Goal: Ask a question: Seek information or help from site administrators or community

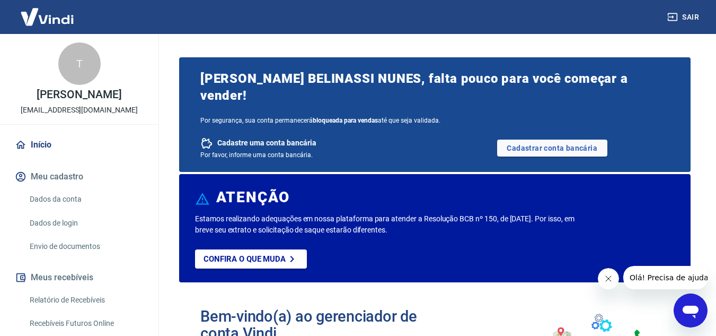
drag, startPoint x: 137, startPoint y: 133, endPoint x: 4, endPoint y: 133, distance: 133.6
click at [4, 124] on div "T THAYARA PEREIRA DOS SANTOS SILVA BELINASSI NUNES atendimento.lelenakids@gmail…" at bounding box center [79, 79] width 159 height 90
click at [11, 124] on div "T THAYARA PEREIRA DOS SANTOS SILVA BELINASSI NUNES atendimento.lelenakids@gmail…" at bounding box center [79, 79] width 159 height 90
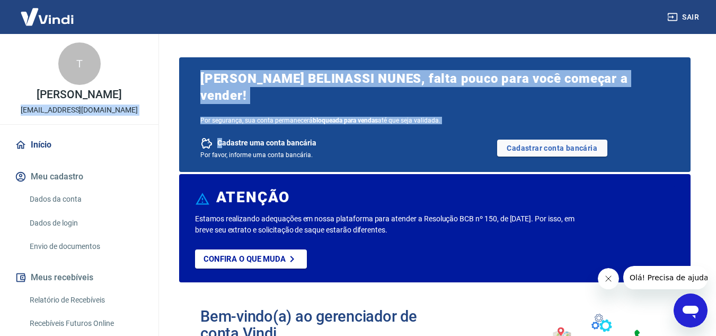
drag, startPoint x: 11, startPoint y: 132, endPoint x: 222, endPoint y: 133, distance: 211.6
click at [222, 133] on div "Sair T THAYARA PEREIRA DOS SANTOS SILVA BELINASSI NUNES atendimento.lelenakids@…" at bounding box center [358, 168] width 716 height 336
copy div "atendimento.lelenakids@gmail.com Início Meu cadastro Dados da conta Dados de lo…"
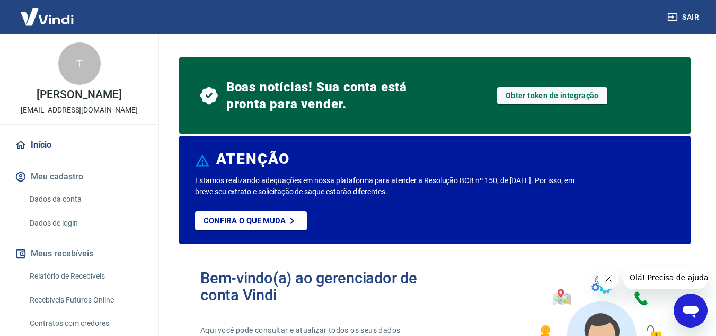
click at [49, 210] on link "Dados da conta" at bounding box center [85, 199] width 120 height 22
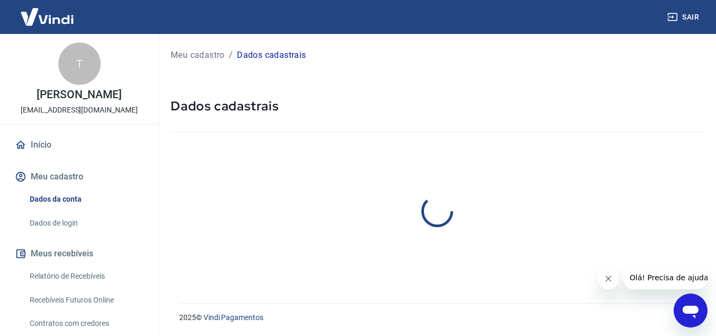
select select "ES"
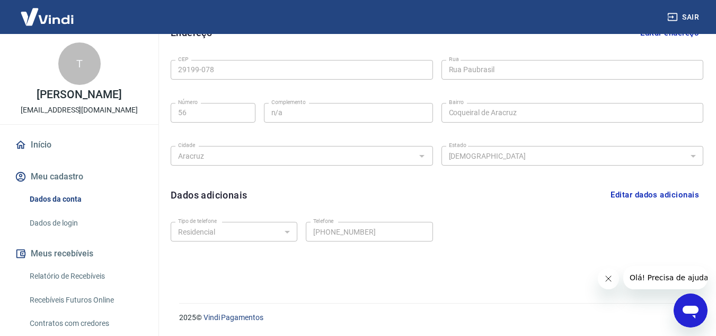
scroll to position [290, 0]
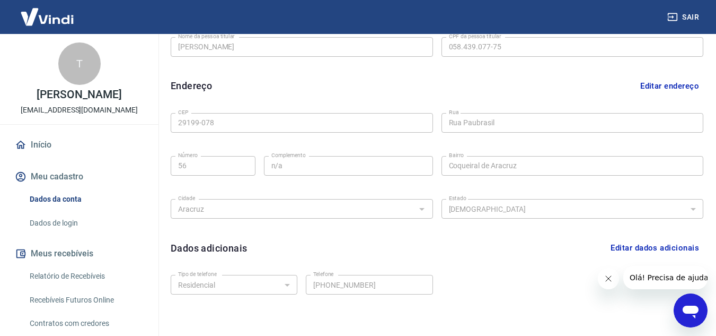
click at [38, 156] on link "Início" at bounding box center [79, 144] width 133 height 23
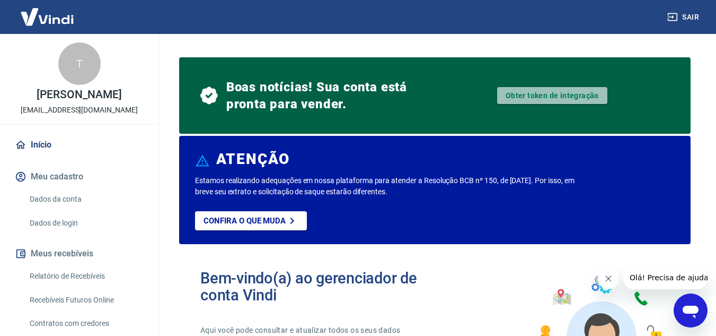
click at [535, 95] on link "Obter token de integração" at bounding box center [552, 95] width 110 height 17
click at [701, 315] on div "Abrir janela de mensagens" at bounding box center [691, 310] width 32 height 32
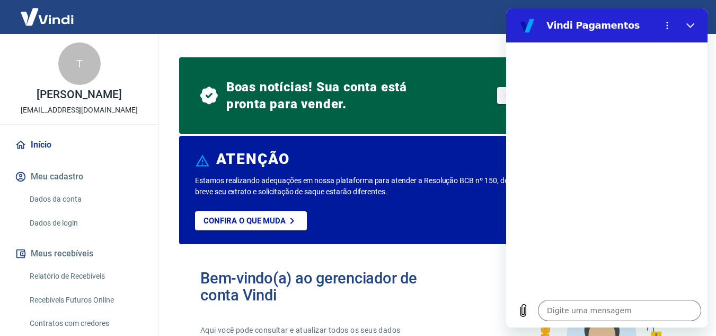
click at [241, 21] on div "Sair" at bounding box center [358, 17] width 716 height 34
click at [693, 24] on icon "Fechar" at bounding box center [691, 25] width 8 height 8
type textarea "x"
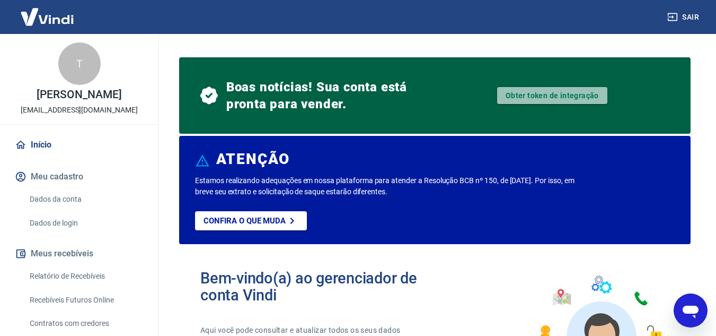
click at [542, 95] on link "Obter token de integração" at bounding box center [552, 95] width 110 height 17
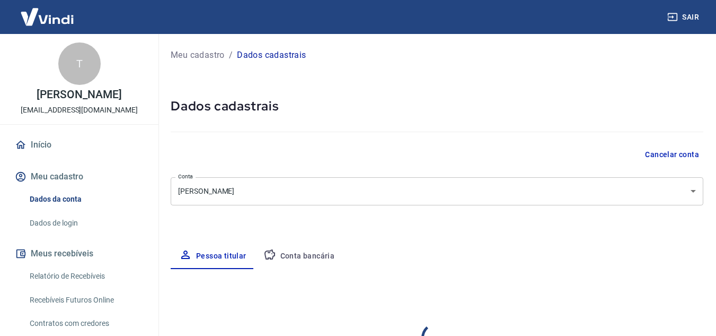
select select "ES"
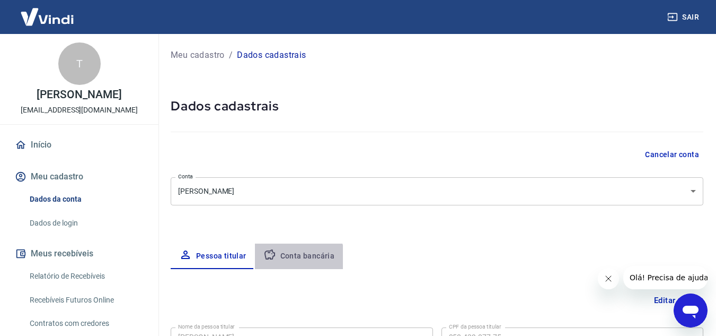
click at [283, 265] on button "Conta bancária" at bounding box center [299, 255] width 89 height 25
select select "1"
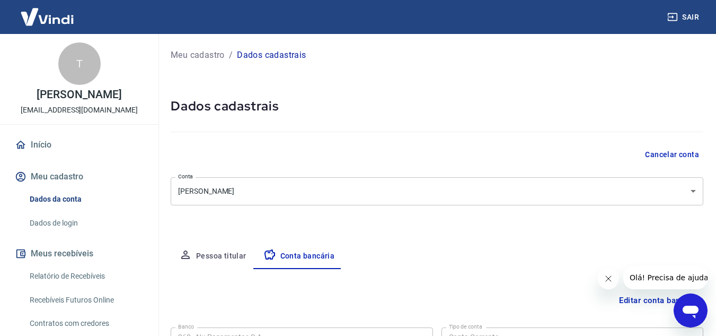
scroll to position [147, 0]
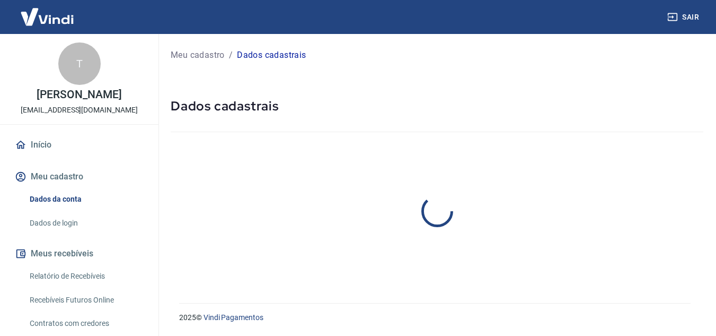
select select "ES"
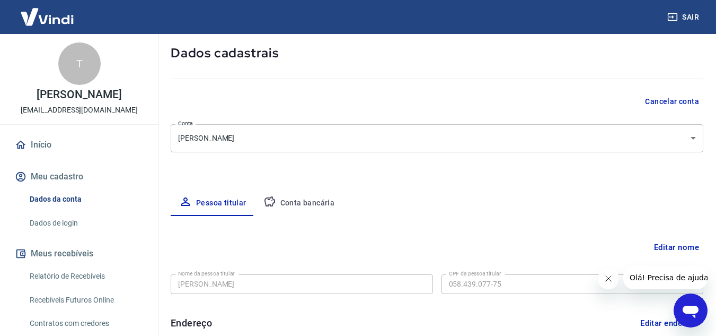
click at [316, 208] on button "Conta bancária" at bounding box center [299, 202] width 89 height 25
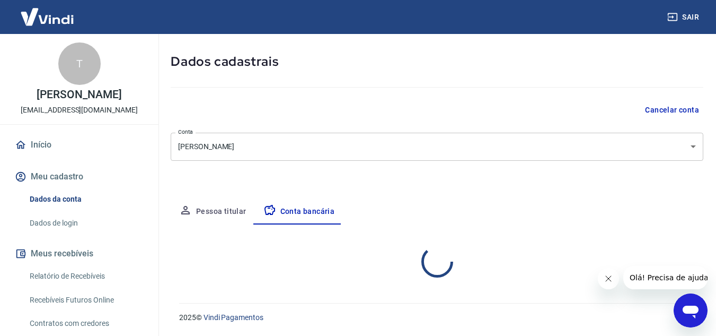
select select "1"
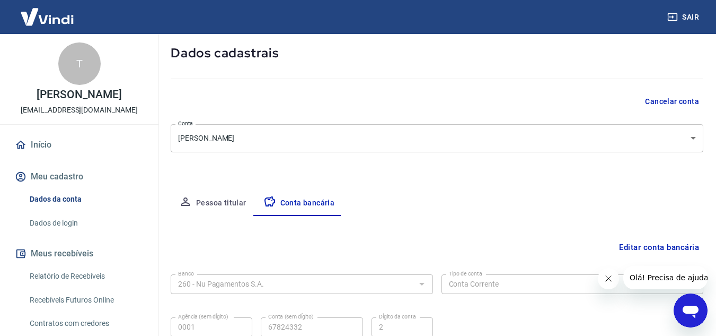
scroll to position [147, 0]
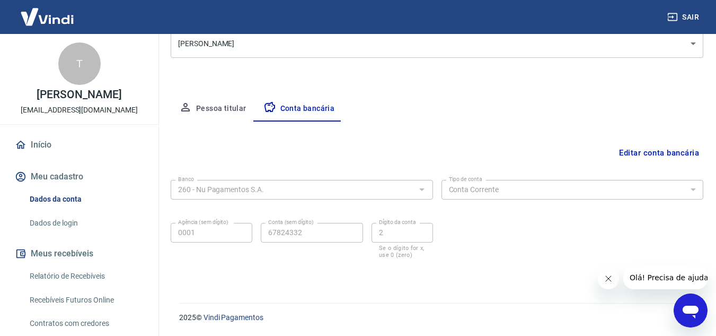
click at [605, 275] on icon "Fechar mensagem da empresa" at bounding box center [608, 278] width 8 height 8
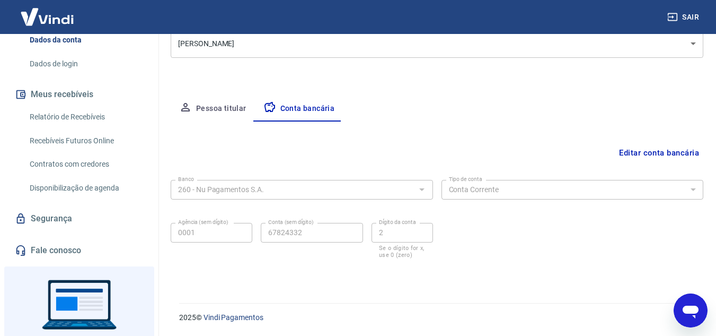
scroll to position [212, 0]
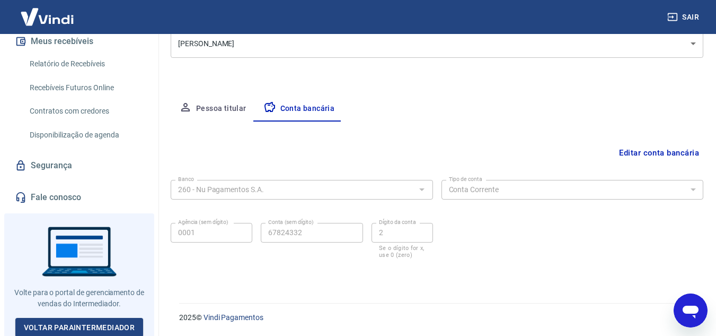
click at [69, 202] on div "Início Meu cadastro Dados da conta Dados de login Meus recebíveis Relatório de …" at bounding box center [79, 65] width 159 height 288
click at [68, 209] on link "Fale conosco" at bounding box center [79, 197] width 133 height 23
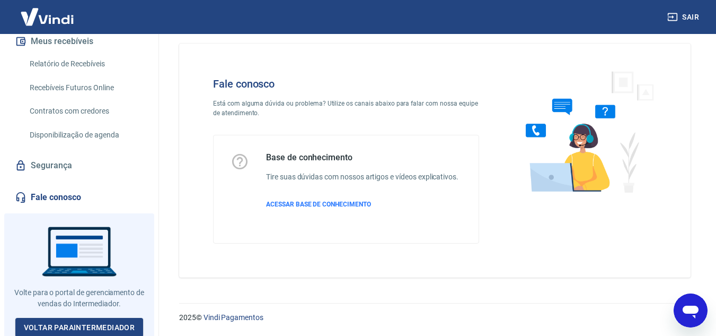
scroll to position [12, 0]
click at [685, 306] on icon "Abrir janela de mensagens" at bounding box center [690, 310] width 19 height 19
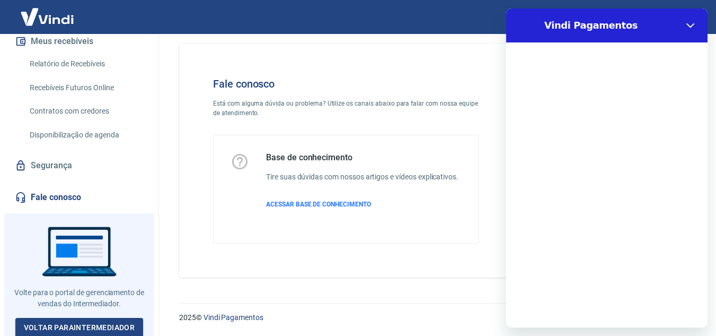
scroll to position [0, 0]
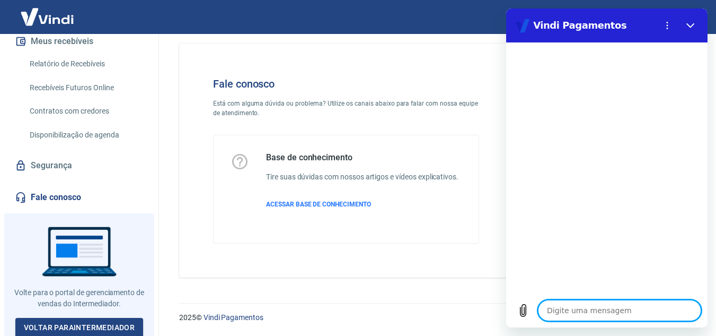
type textarea "e"
type textarea "x"
type textarea "eu"
type textarea "x"
type textarea "eu"
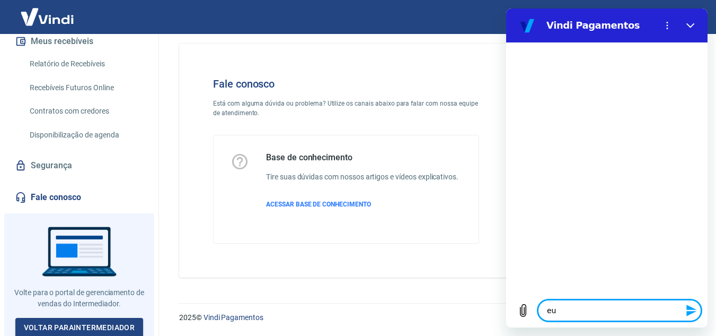
type textarea "x"
type textarea "eu p"
type textarea "x"
type textarea "eu pr"
type textarea "x"
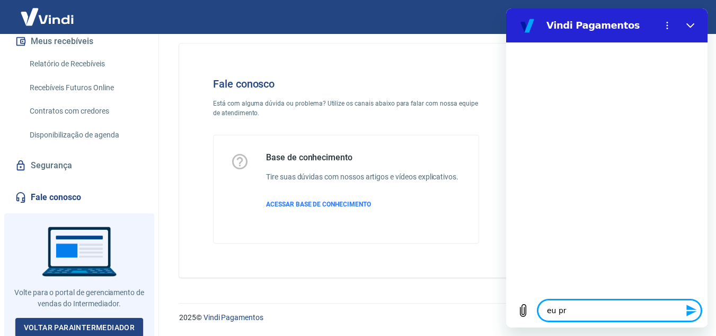
type textarea "eu pre"
type textarea "x"
type textarea "eu prec"
type textarea "x"
type textarea "eu preci"
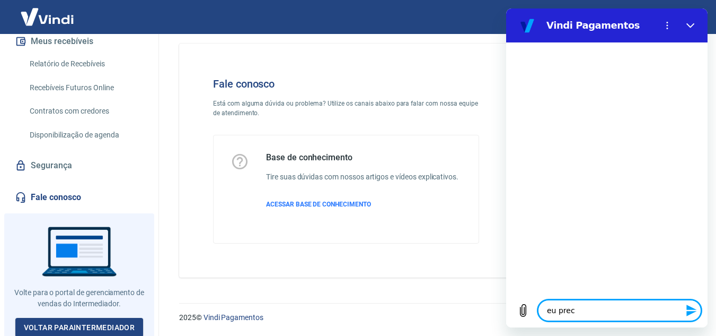
type textarea "x"
type textarea "eu precis"
type textarea "x"
type textarea "eu preciso"
type textarea "x"
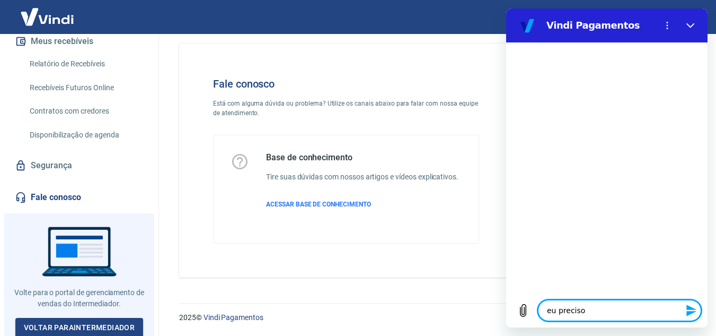
type textarea "eu preciso"
type textarea "x"
type textarea "eu preciso d"
type textarea "x"
type textarea "eu preciso da"
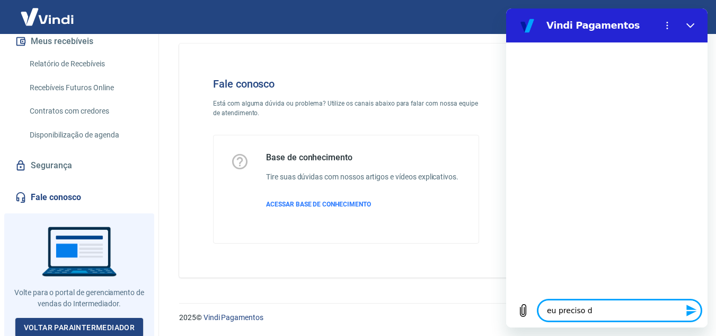
type textarea "x"
type textarea "eu preciso d"
type textarea "x"
type textarea "eu preciso do"
type textarea "x"
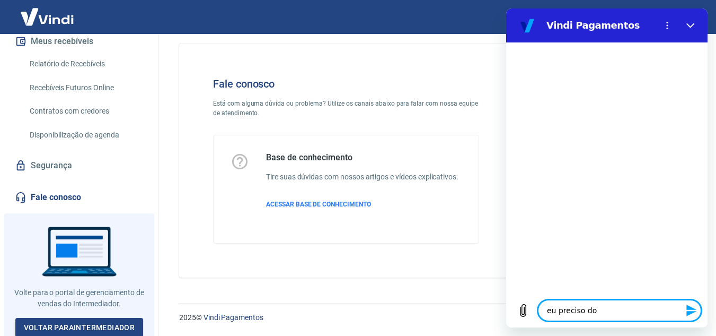
type textarea "eu preciso do"
type textarea "x"
type textarea "eu preciso do T"
type textarea "x"
type textarea "eu preciso do To"
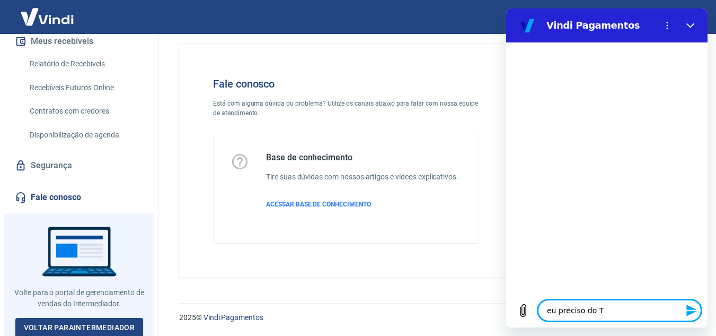
type textarea "x"
type textarea "eu preciso do Tok"
type textarea "x"
type textarea "eu preciso do Toke"
type textarea "x"
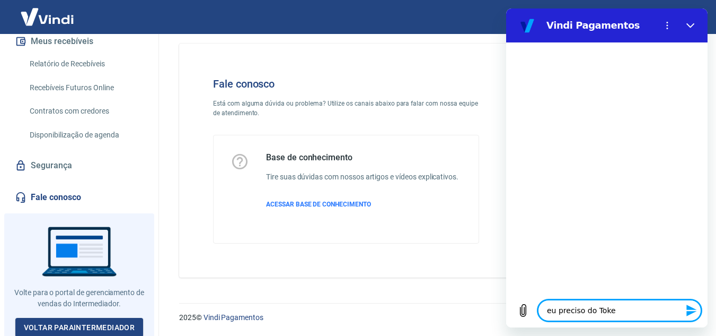
type textarea "eu preciso do Token"
type textarea "x"
type textarea "eu preciso do Token"
type textarea "x"
type textarea "eu preciso do Token d"
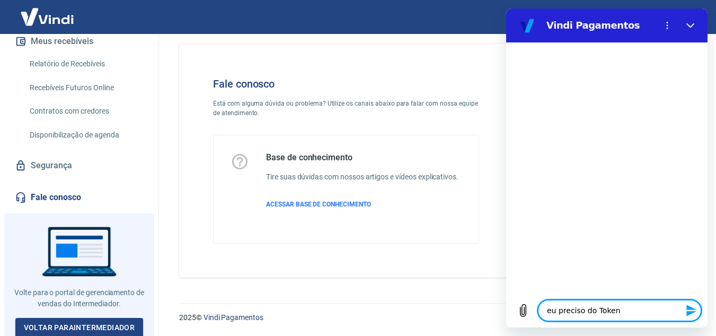
type textarea "x"
type textarea "eu preciso do Token da"
type textarea "x"
type textarea "eu preciso do Token da"
type textarea "x"
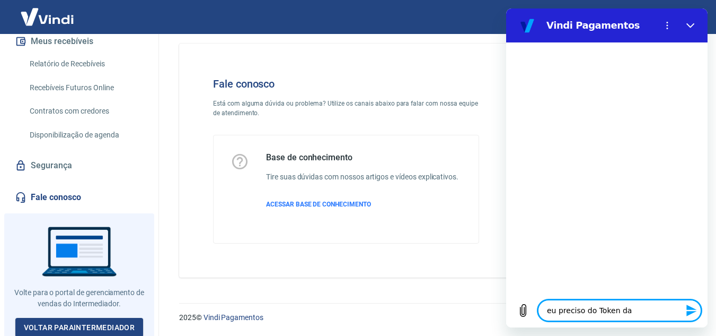
type textarea "eu preciso do Token da m"
type textarea "x"
type textarea "eu preciso do Token da mi"
type textarea "x"
type textarea "eu preciso do Token da min"
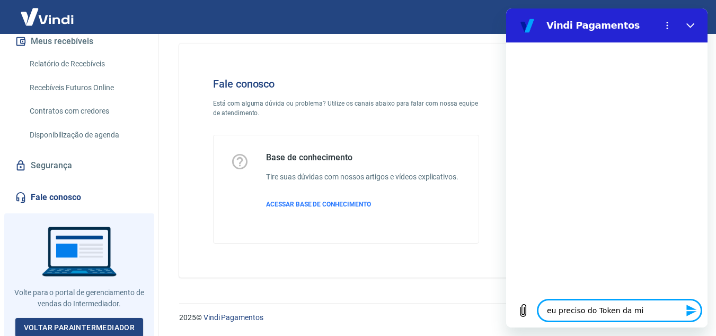
type textarea "x"
type textarea "eu preciso do Token da minh"
type textarea "x"
type textarea "eu preciso do Token da minha"
type textarea "x"
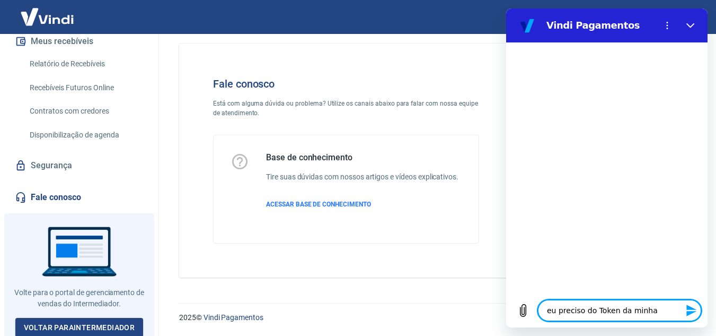
type textarea "eu preciso do Token da minha"
type textarea "x"
type textarea "eu preciso do Token da minha c"
type textarea "x"
type textarea "eu preciso do Token da minha co"
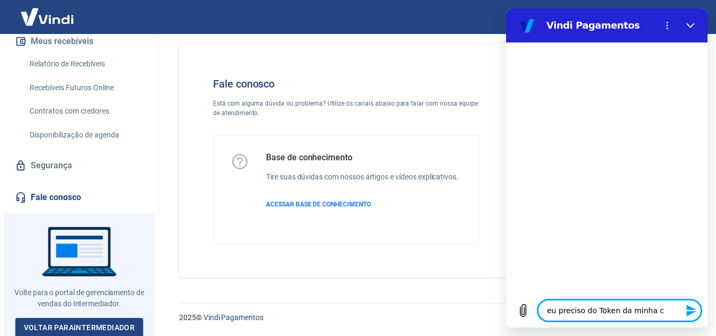
type textarea "x"
type textarea "eu preciso do Token da minha con"
type textarea "x"
type textarea "eu preciso do Token da minha cont"
type textarea "x"
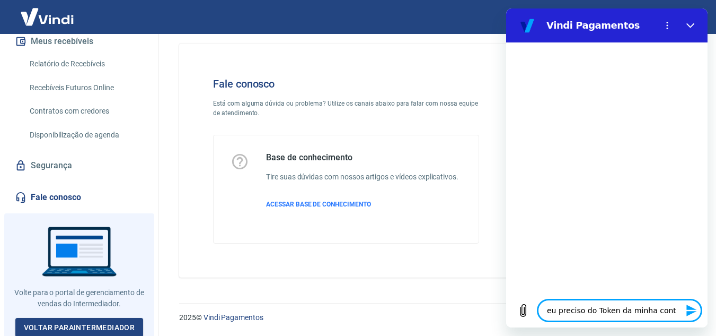
type textarea "eu preciso do Token da minha conta"
type textarea "x"
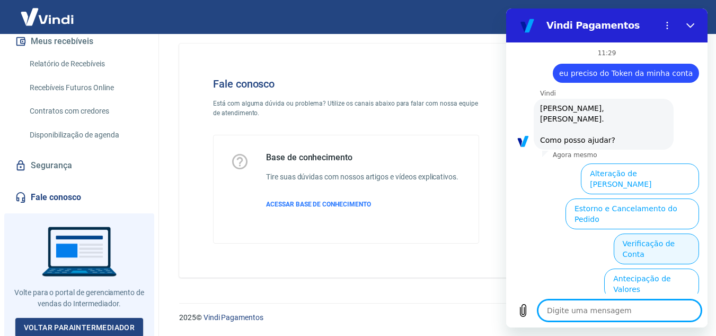
click at [634, 233] on button "Verificação de Conta" at bounding box center [656, 248] width 85 height 31
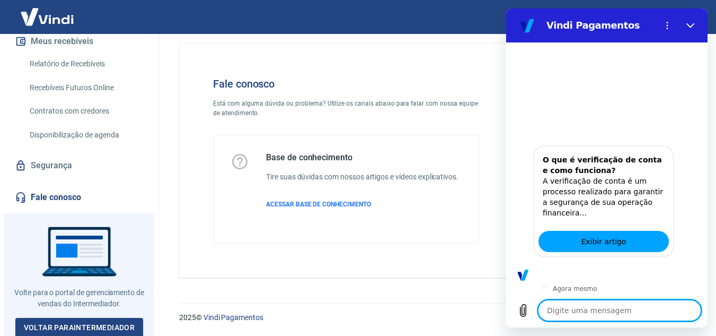
scroll to position [193, 0]
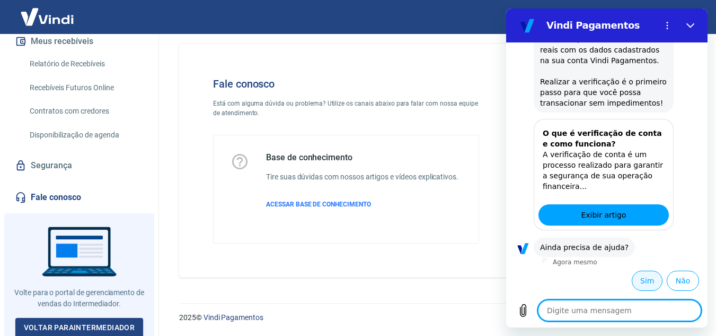
click at [646, 286] on button "Sim" at bounding box center [647, 280] width 31 height 20
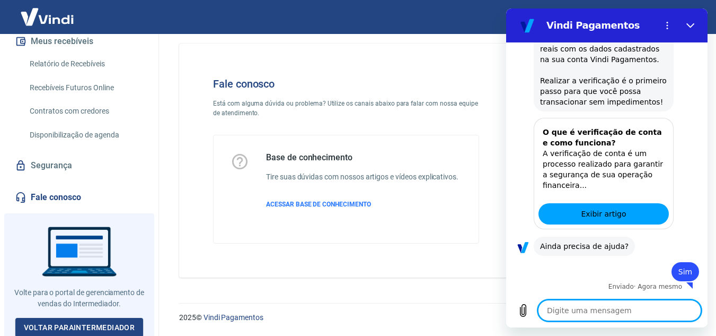
type textarea "x"
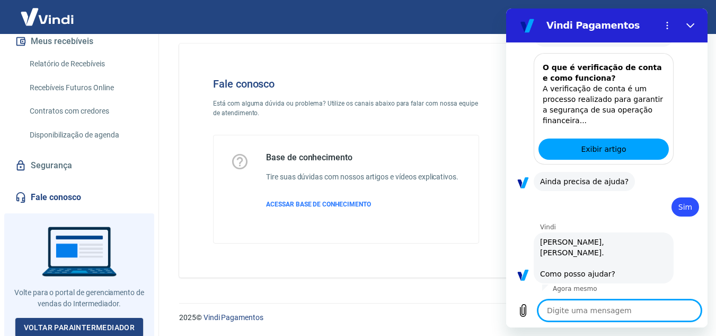
scroll to position [480, 0]
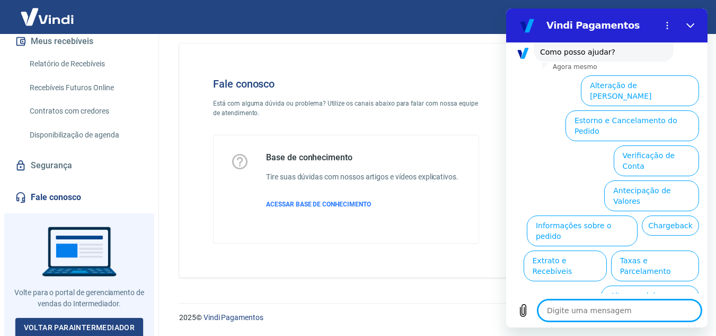
click at [605, 308] on textarea at bounding box center [619, 310] width 163 height 21
type textarea "f"
type textarea "x"
type textarea "fa"
type textarea "x"
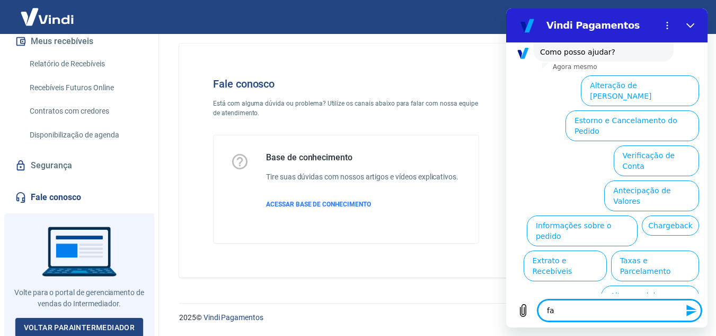
type textarea "fal"
type textarea "x"
type textarea "fala"
type textarea "x"
type textarea "falar"
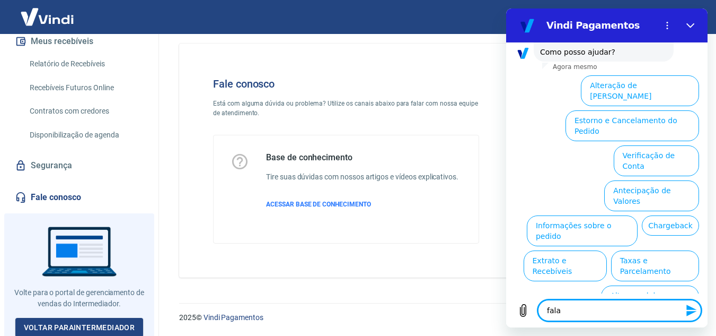
type textarea "x"
type textarea "falar"
type textarea "x"
type textarea "falar c"
type textarea "x"
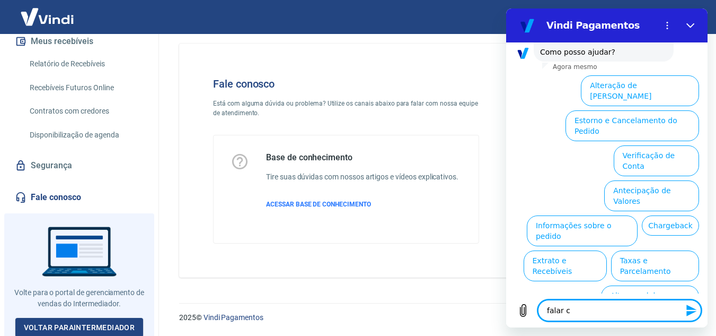
type textarea "falar co"
type textarea "x"
type textarea "falar com"
type textarea "x"
type textarea "falar com"
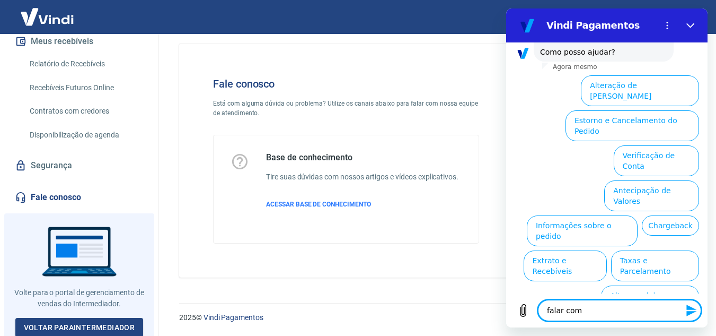
type textarea "x"
type textarea "falar com a"
type textarea "x"
type textarea "falar com at"
type textarea "x"
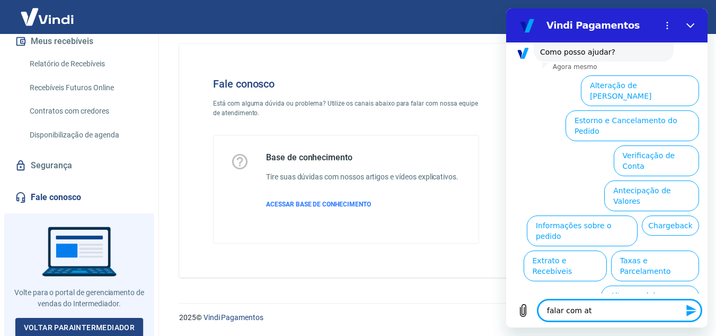
type textarea "falar com ate"
type textarea "x"
type textarea "falar com aten"
type textarea "x"
type textarea "falar com atend"
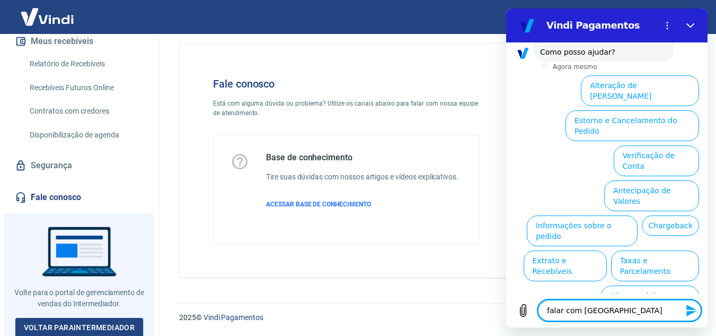
type textarea "x"
type textarea "falar com atende"
type textarea "x"
type textarea "falar com atenden"
type textarea "x"
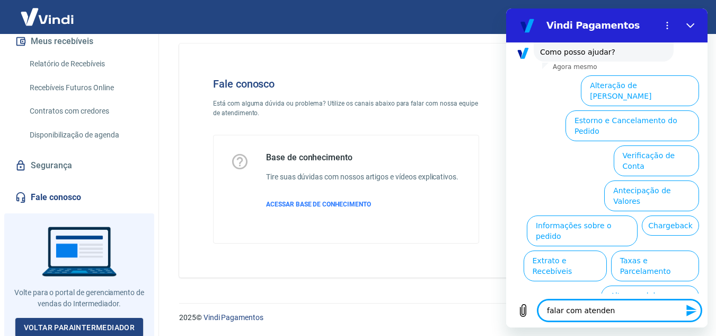
type textarea "falar com atendent"
type textarea "x"
type textarea "falar com atendente"
type textarea "x"
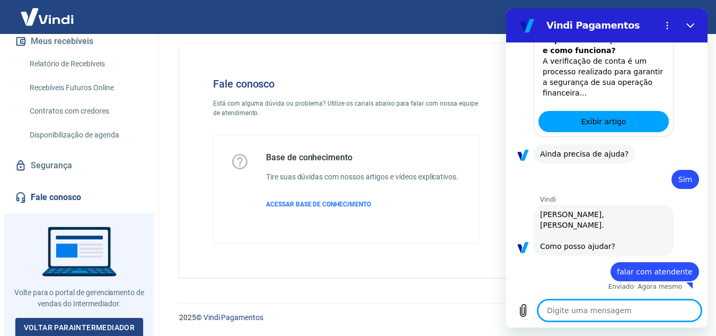
type textarea "x"
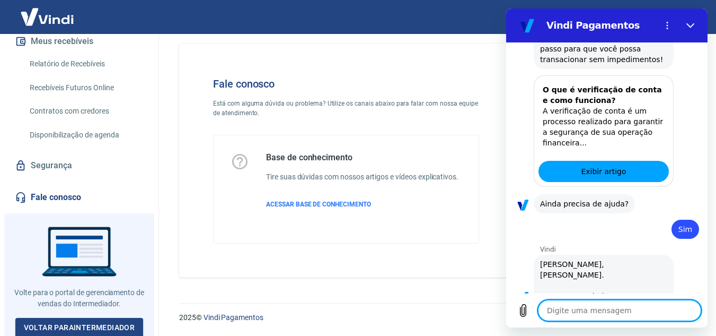
scroll to position [343, 0]
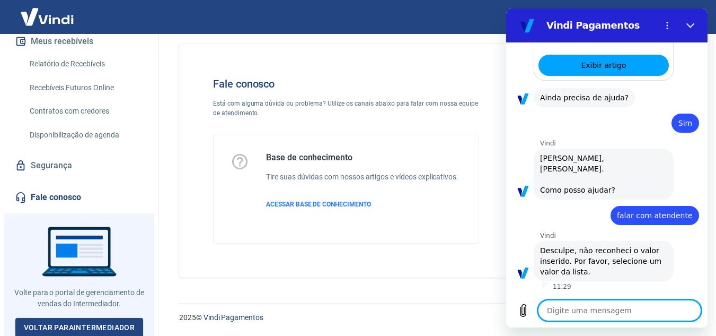
type textarea "n"
type textarea "x"
type textarea "nã"
type textarea "x"
type textarea "não"
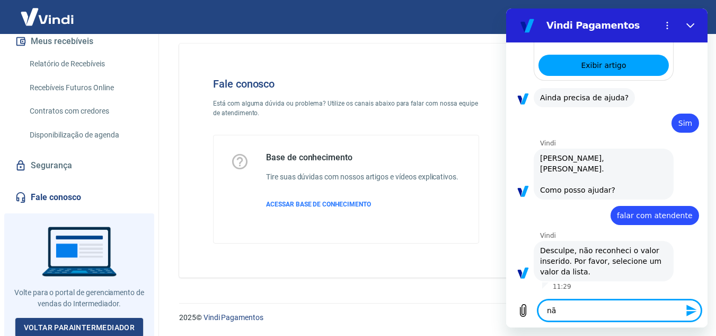
type textarea "x"
type textarea "não"
type textarea "x"
type textarea "não e"
type textarea "x"
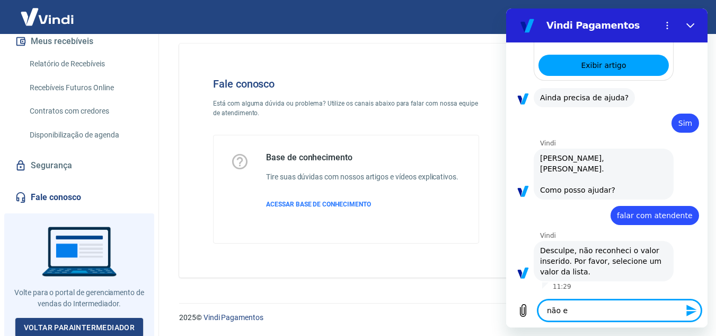
type textarea "não es"
type textarea "x"
type textarea "não est"
type textarea "x"
type textarea "não esto"
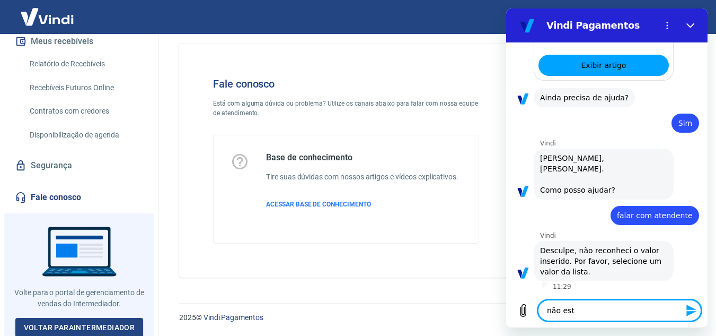
type textarea "x"
type textarea "não estou"
type textarea "x"
type textarea "não estou"
type textarea "x"
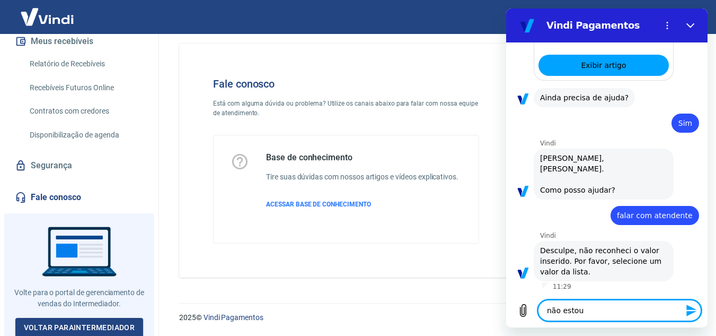
type textarea "não estou a"
type textarea "x"
type textarea "não estou ac"
type textarea "x"
type textarea "não estou ach"
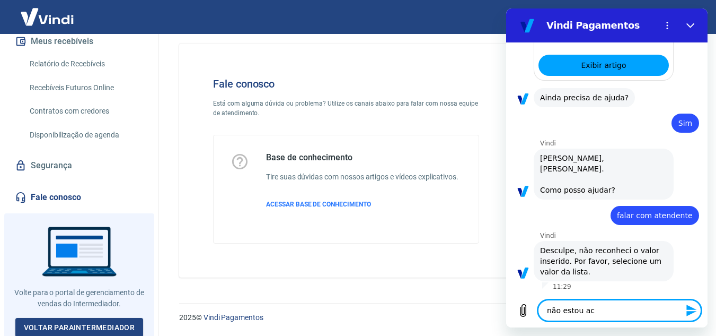
type textarea "x"
type textarea "não estou acha"
type textarea "x"
type textarea "não estou achan"
type textarea "x"
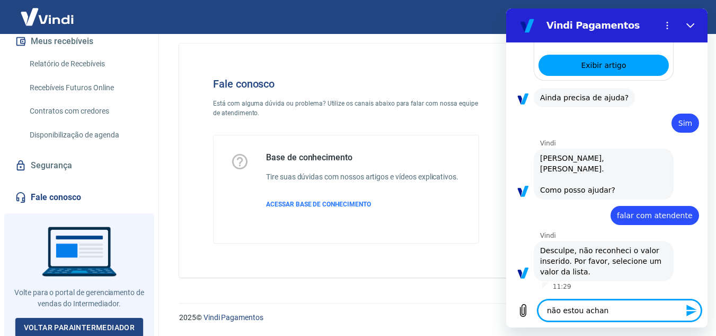
type textarea "não estou achand"
type textarea "x"
type textarea "não estou achando"
type textarea "x"
type textarea "não estou achando"
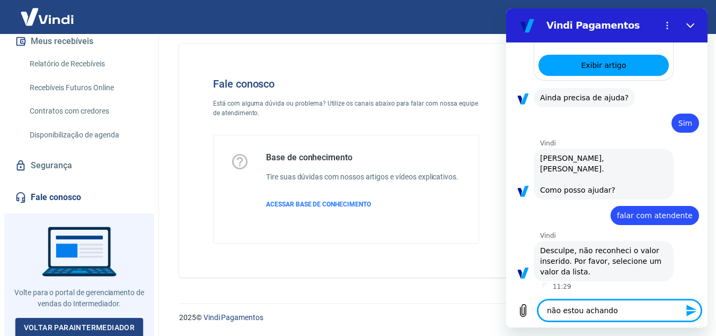
type textarea "x"
type textarea "não estou achando o"
type textarea "x"
type textarea "não estou achando o"
type textarea "x"
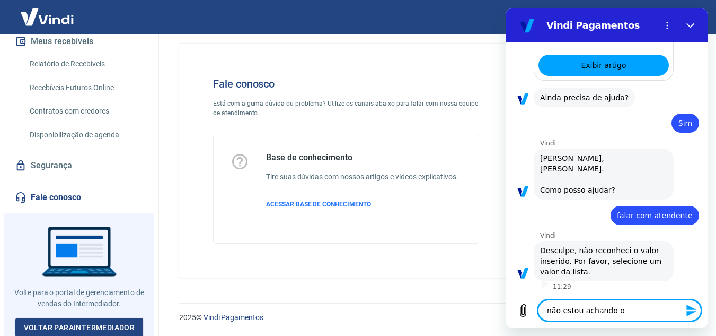
type textarea "não estou achando o t"
type textarea "x"
type textarea "não estou achando o to"
type textarea "x"
type textarea "não estou achando o tok"
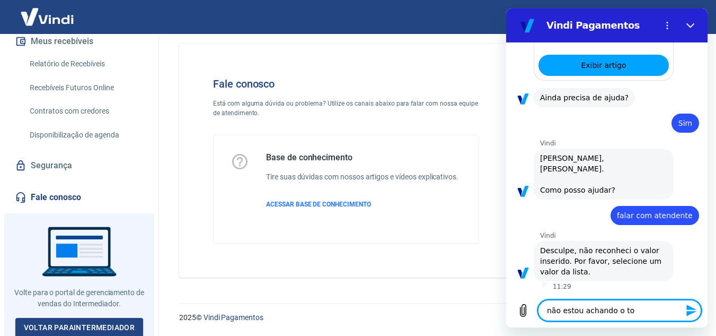
type textarea "x"
type textarea "não estou achando o toke"
type textarea "x"
type textarea "não estou achando o token"
type textarea "x"
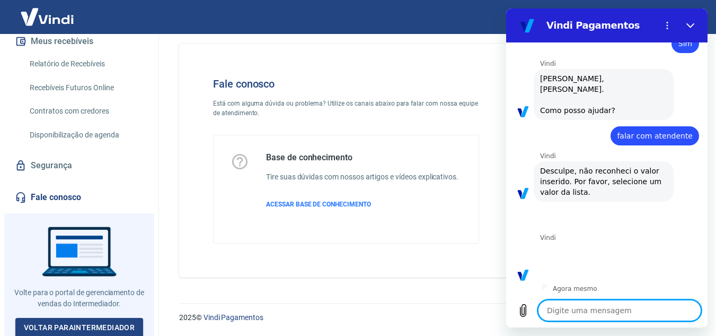
scroll to position [424, 0]
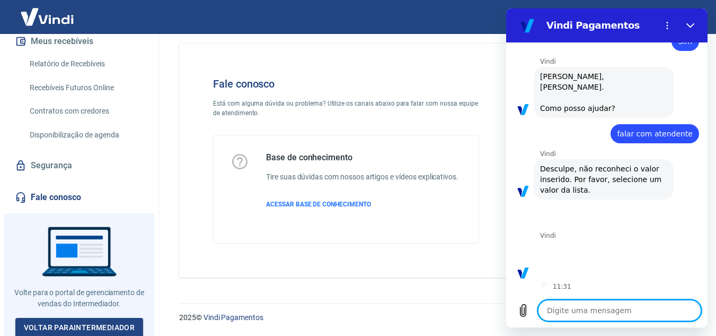
click at [606, 305] on textarea at bounding box center [619, 310] width 163 height 21
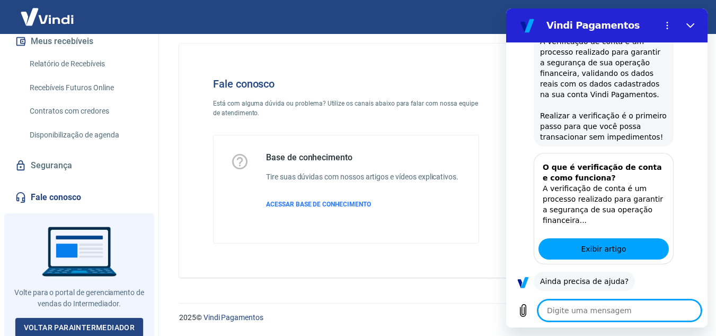
scroll to position [212, 0]
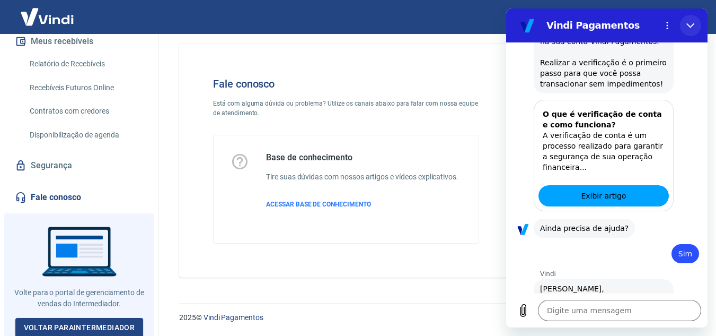
click at [695, 25] on button "Fechar" at bounding box center [690, 25] width 21 height 21
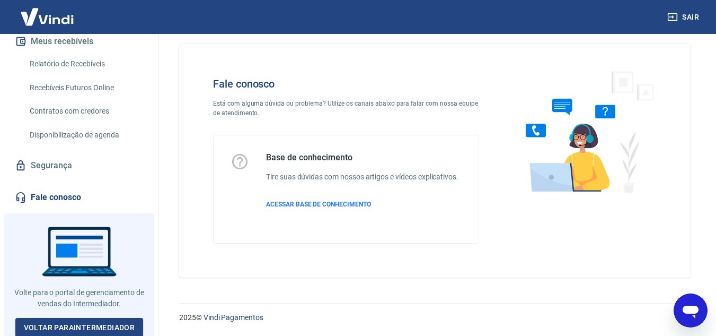
type textarea "x"
